Goal: Task Accomplishment & Management: Use online tool/utility

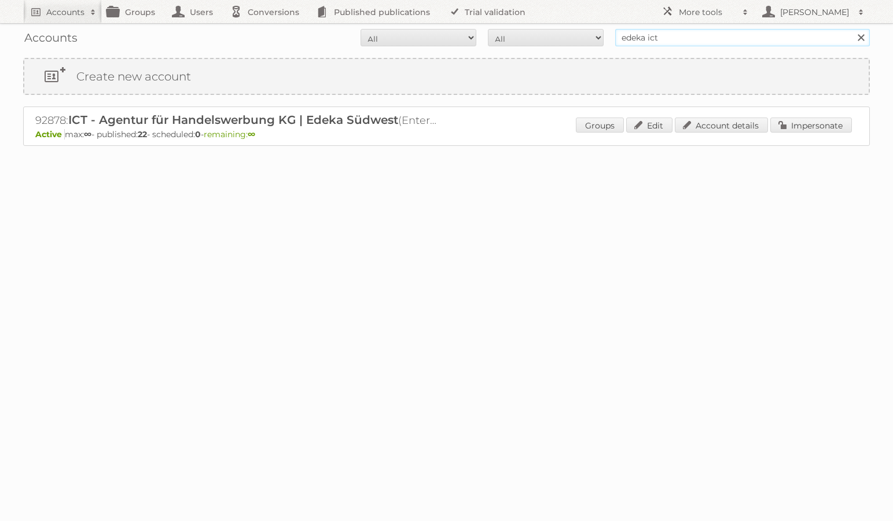
click at [666, 33] on input "edeka ict" at bounding box center [742, 37] width 255 height 17
type input "netto-online"
click at [852, 29] on input "Search" at bounding box center [860, 37] width 17 height 17
click at [791, 127] on link "Impersonate" at bounding box center [811, 124] width 82 height 15
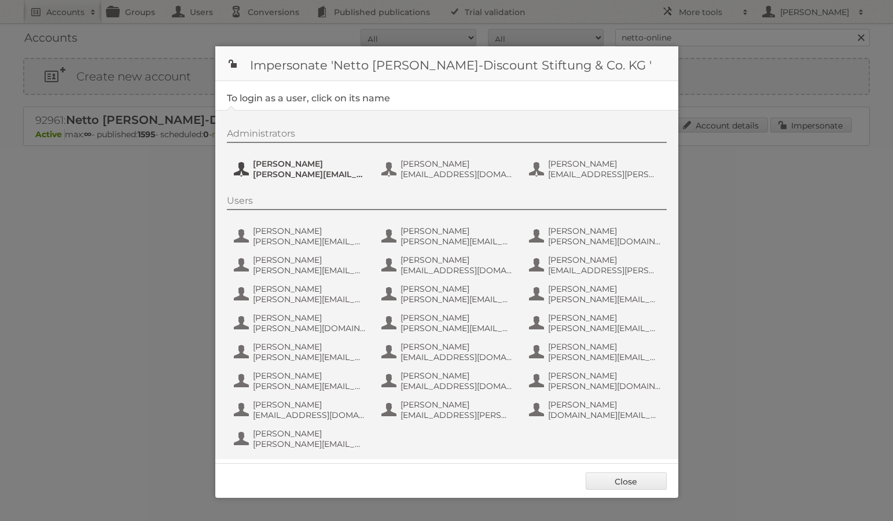
click at [335, 167] on span "Henri Schmidhuber" at bounding box center [309, 164] width 112 height 10
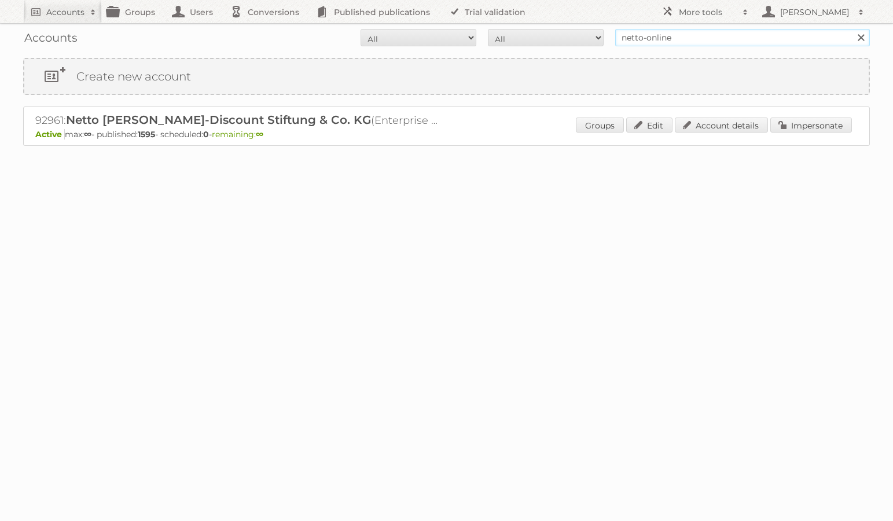
click at [670, 42] on input "netto-online" at bounding box center [742, 37] width 255 height 17
type input "ICT edeka"
click at [852, 29] on input "Search" at bounding box center [860, 37] width 17 height 17
click at [730, 120] on link "Account details" at bounding box center [721, 124] width 93 height 15
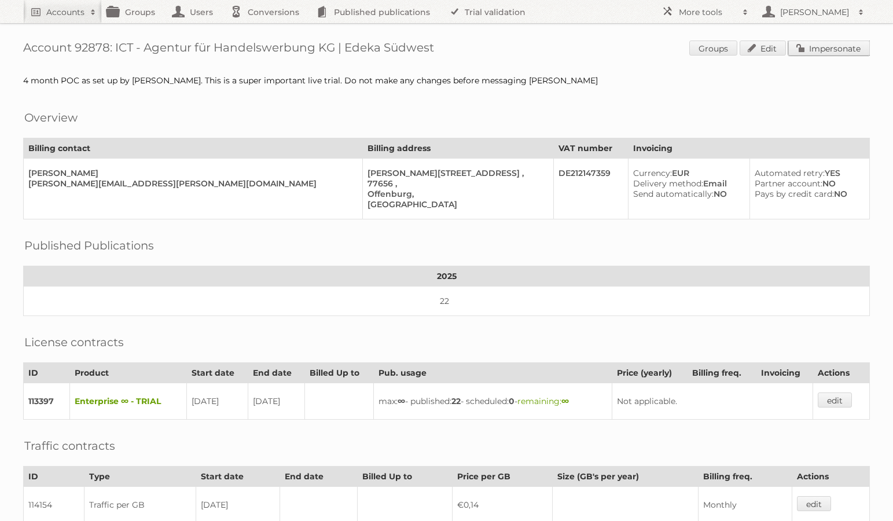
click at [821, 50] on link "Impersonate" at bounding box center [829, 48] width 82 height 15
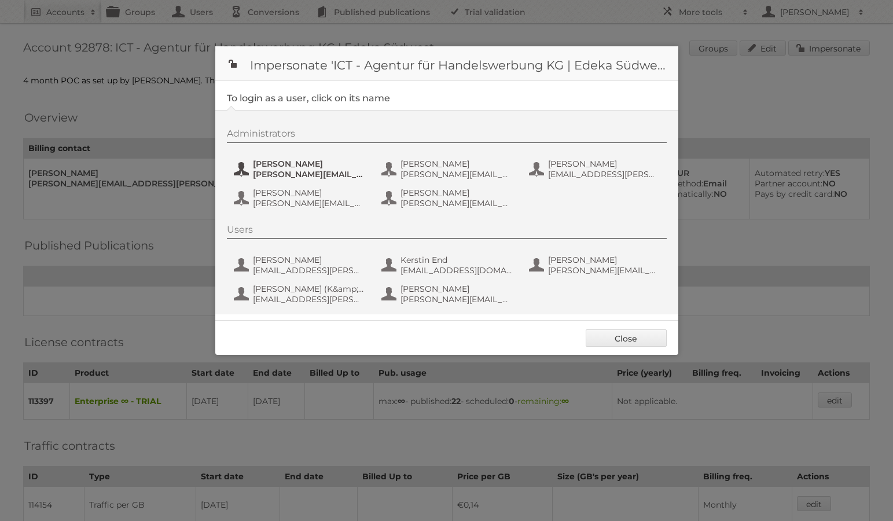
click at [316, 171] on span "[PERSON_NAME][EMAIL_ADDRESS][PERSON_NAME][DOMAIN_NAME]" at bounding box center [309, 174] width 112 height 10
